Goal: Information Seeking & Learning: Learn about a topic

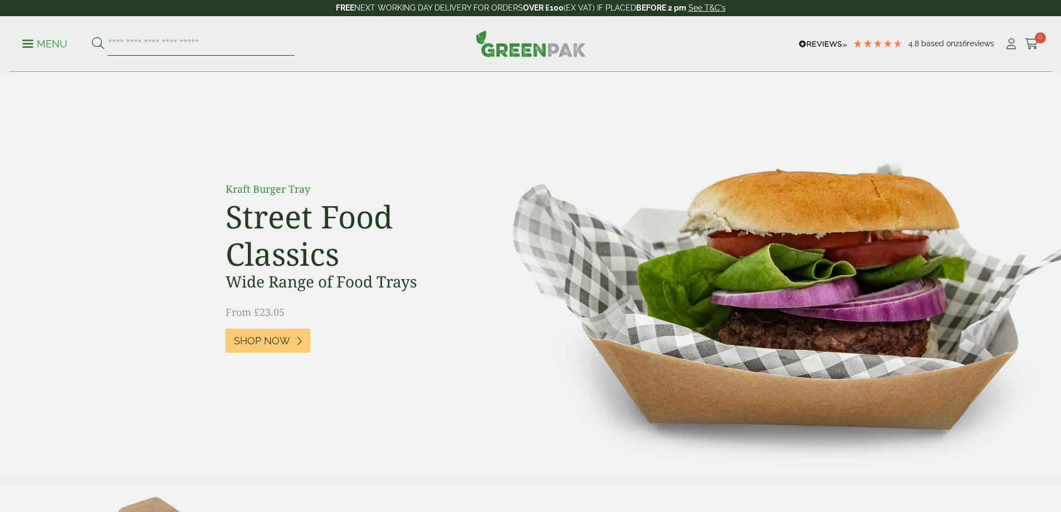
click at [139, 43] on input "search" at bounding box center [201, 43] width 187 height 23
click at [55, 41] on p "Menu" at bounding box center [44, 43] width 45 height 13
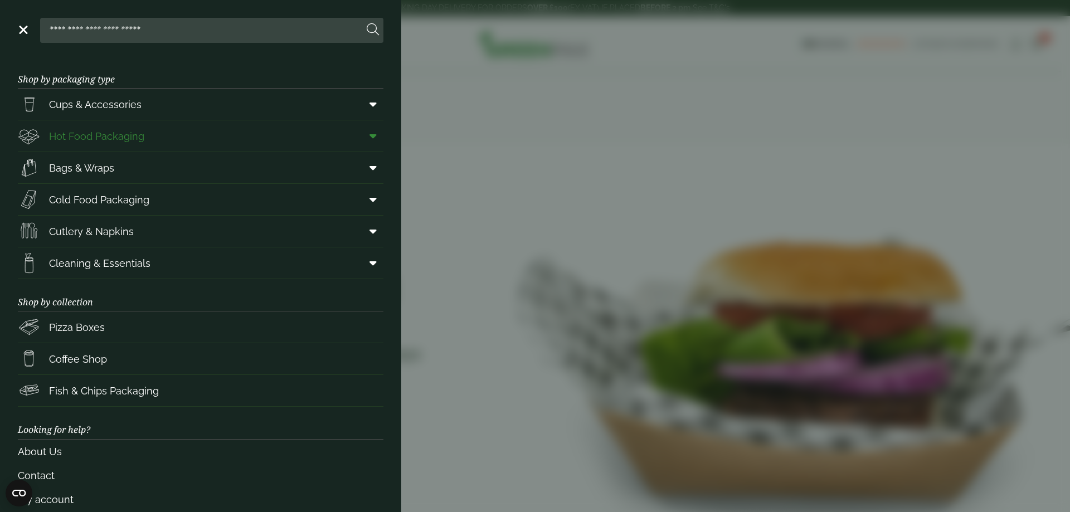
click at [80, 134] on span "Hot Food Packaging" at bounding box center [96, 136] width 95 height 15
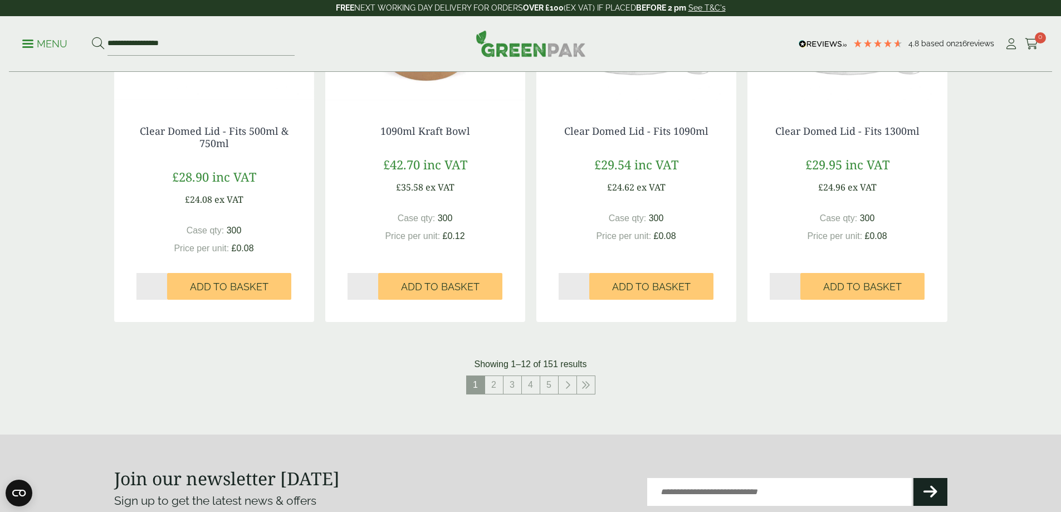
scroll to position [1103, 0]
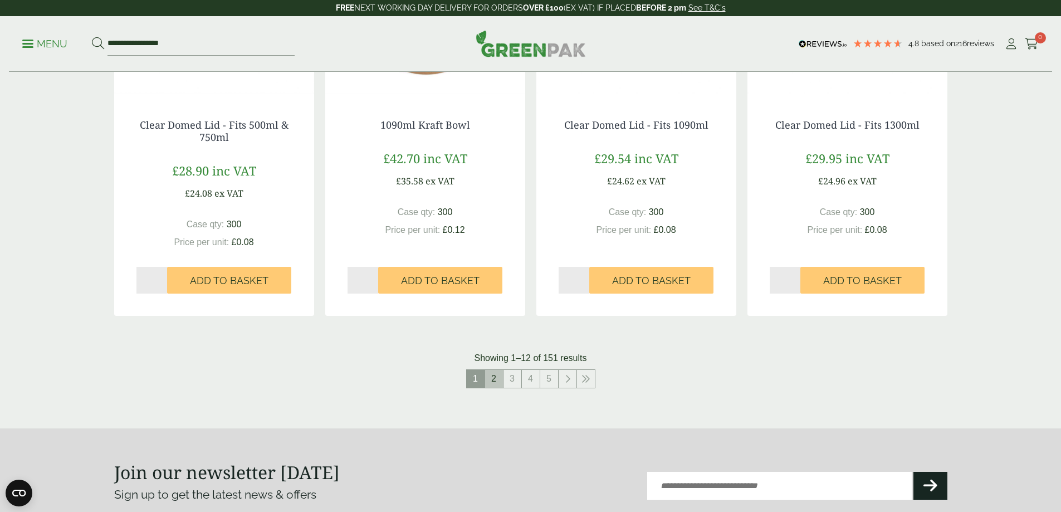
click at [489, 382] on link "2" at bounding box center [494, 379] width 18 height 18
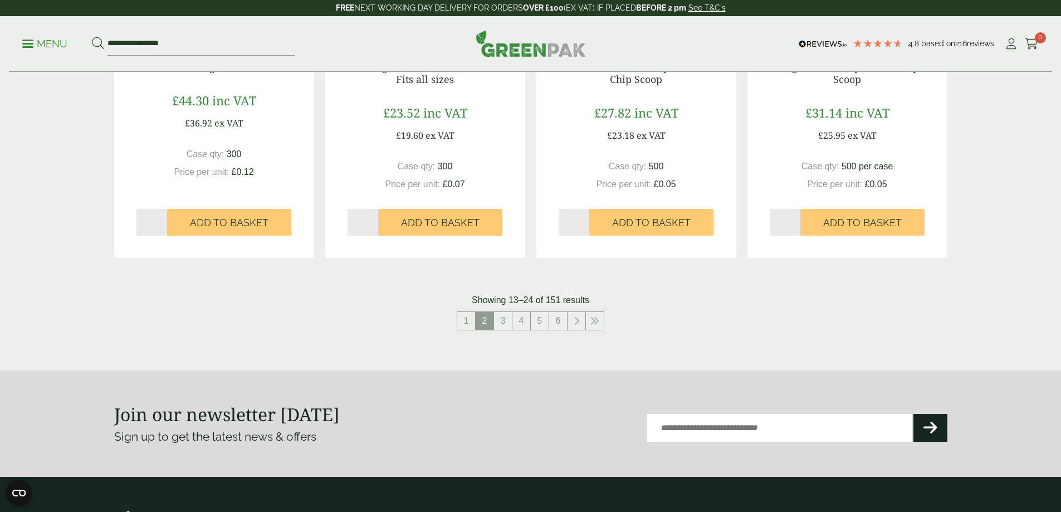
scroll to position [1216, 0]
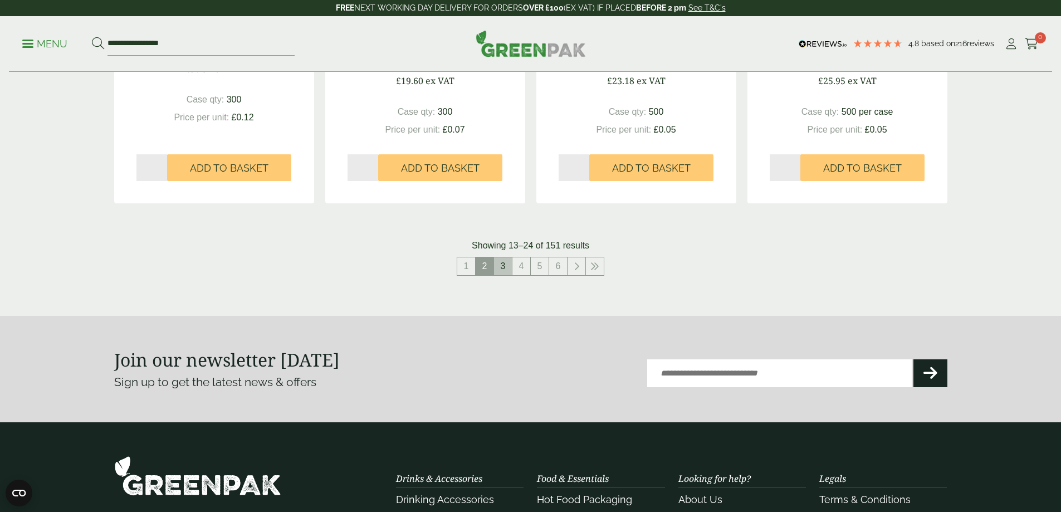
click at [504, 262] on link "3" at bounding box center [503, 266] width 18 height 18
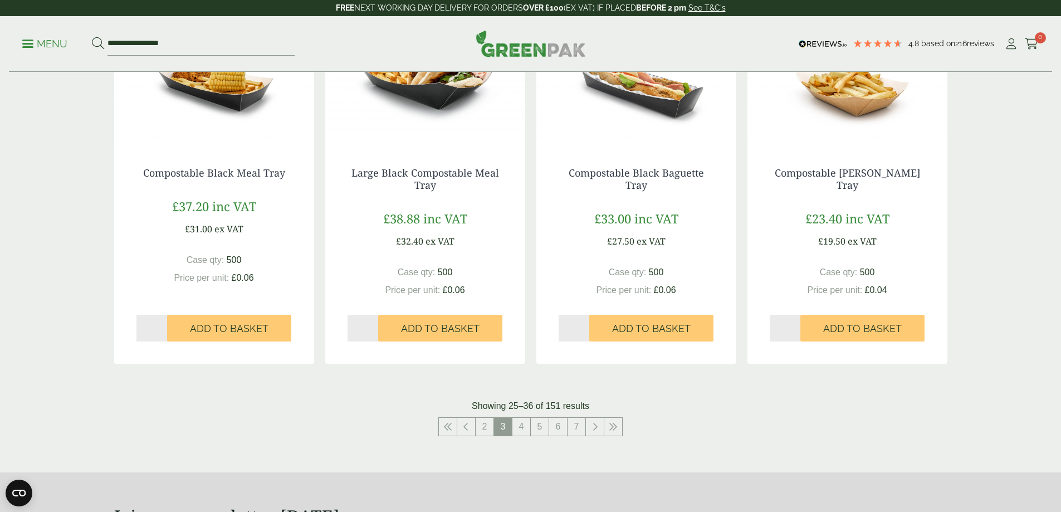
scroll to position [1060, 0]
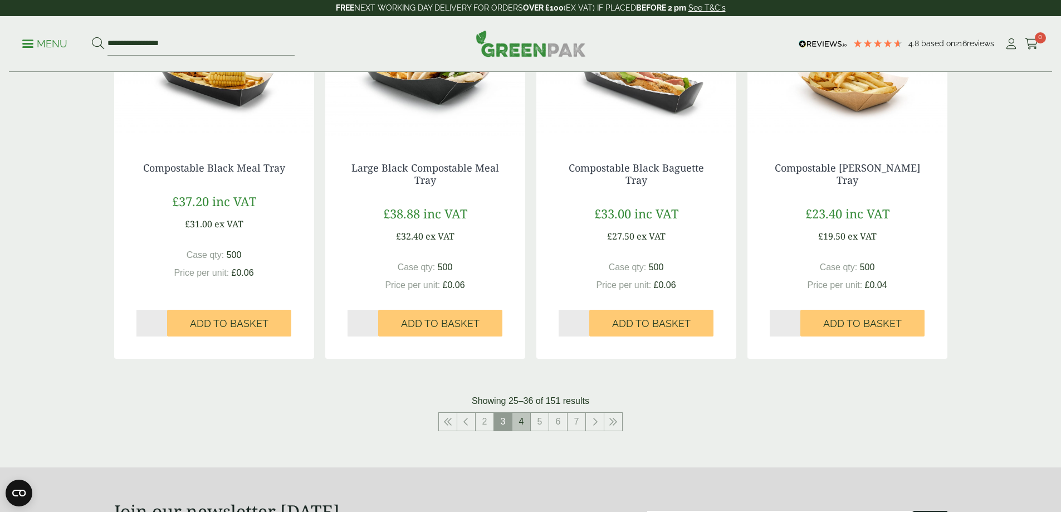
click at [523, 425] on link "4" at bounding box center [522, 422] width 18 height 18
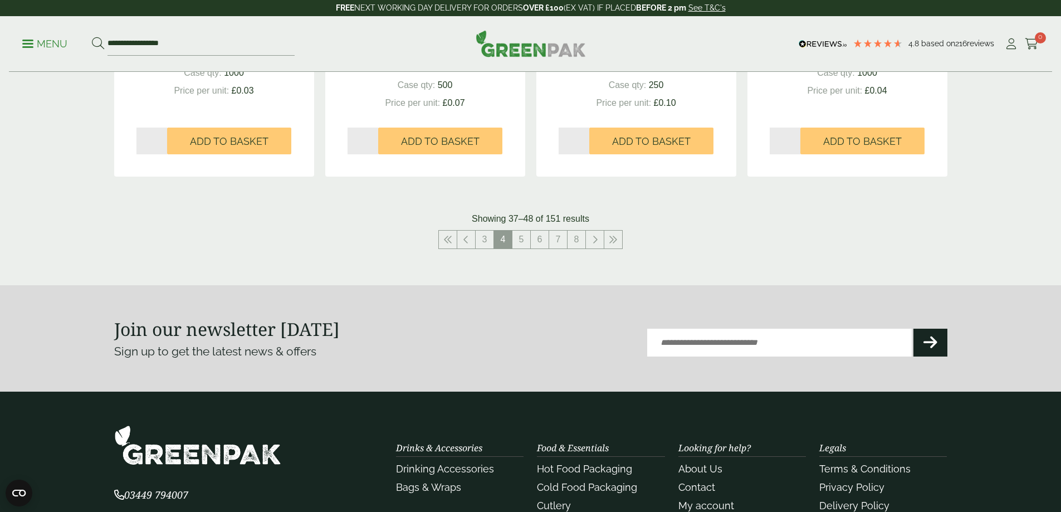
scroll to position [1243, 0]
click at [525, 241] on link "5" at bounding box center [522, 239] width 18 height 18
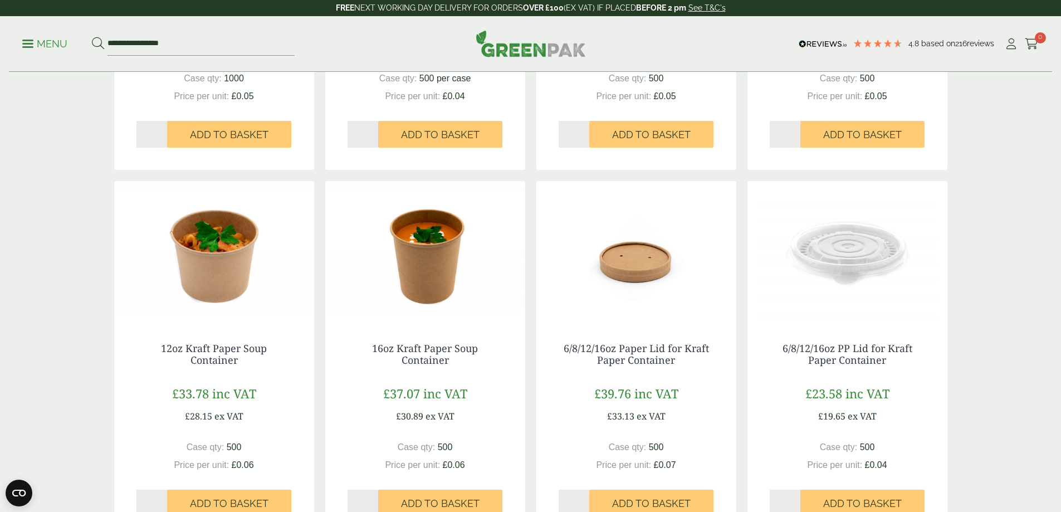
scroll to position [500, 0]
click at [216, 231] on img at bounding box center [214, 250] width 200 height 139
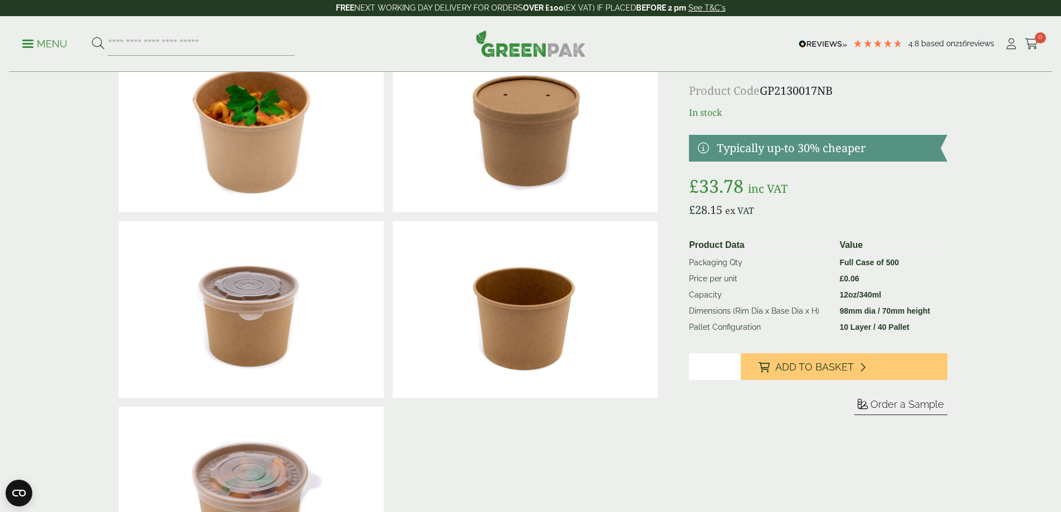
scroll to position [77, 0]
click at [715, 306] on td "Dimensions (Rim Dia x Base Dia x H)" at bounding box center [760, 312] width 150 height 16
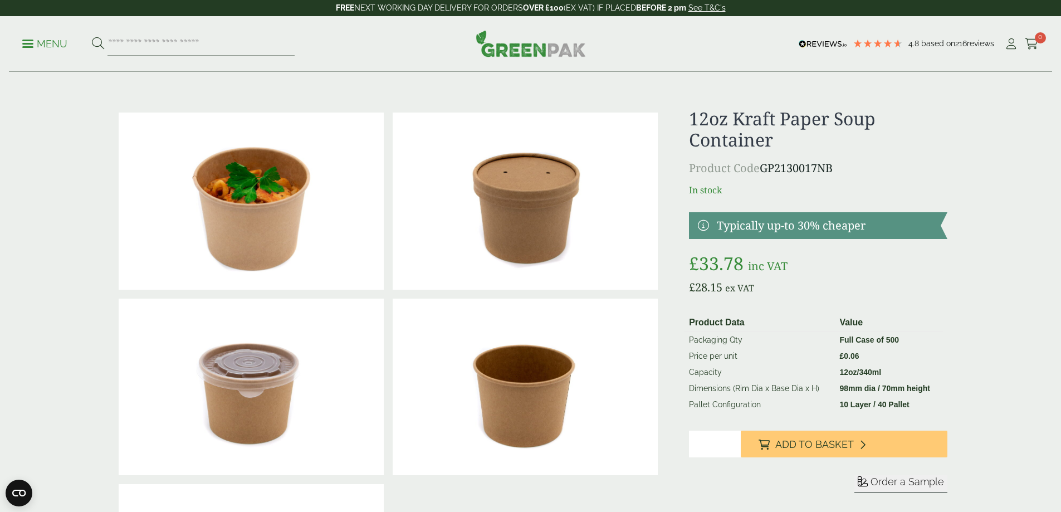
scroll to position [1, 0]
